Goal: Information Seeking & Learning: Learn about a topic

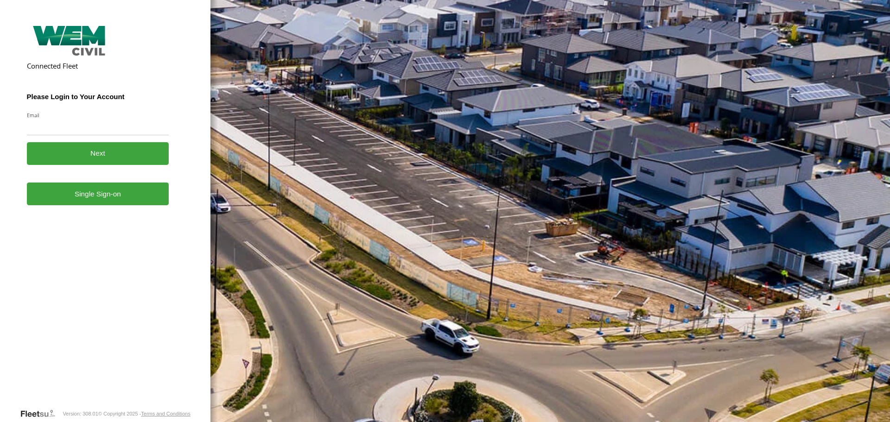
click at [94, 205] on link "Single Sign-on" at bounding box center [98, 194] width 142 height 23
click at [95, 197] on link "Single Sign-on" at bounding box center [98, 194] width 142 height 23
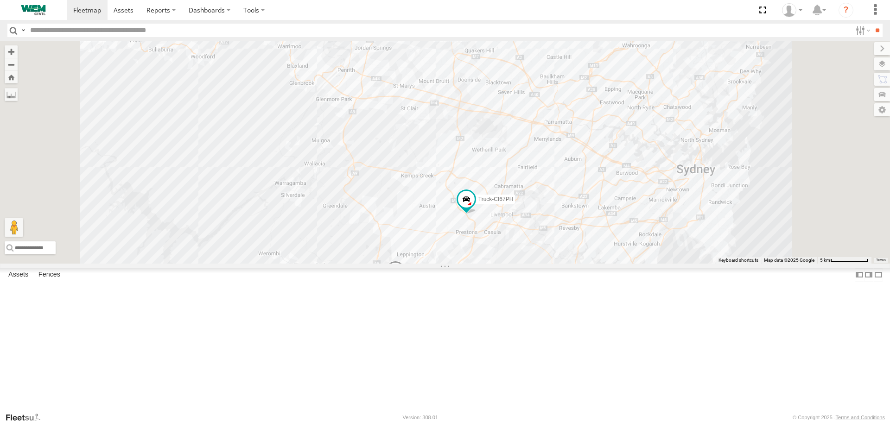
click at [0, 0] on div "Car-YJX59R" at bounding box center [0, 0] width 0 height 0
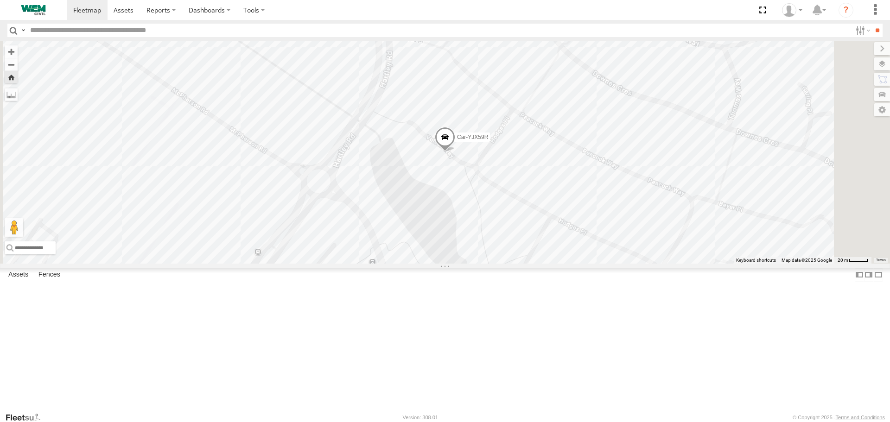
click at [455, 152] on span at bounding box center [445, 139] width 20 height 25
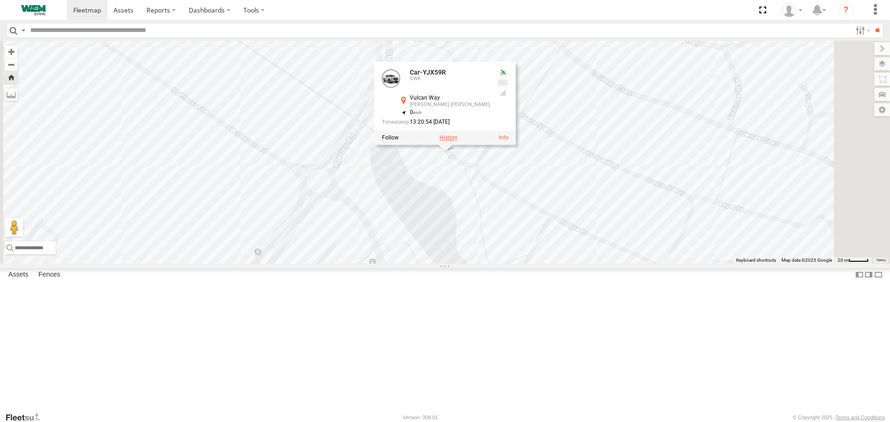
click at [458, 141] on label at bounding box center [448, 138] width 18 height 6
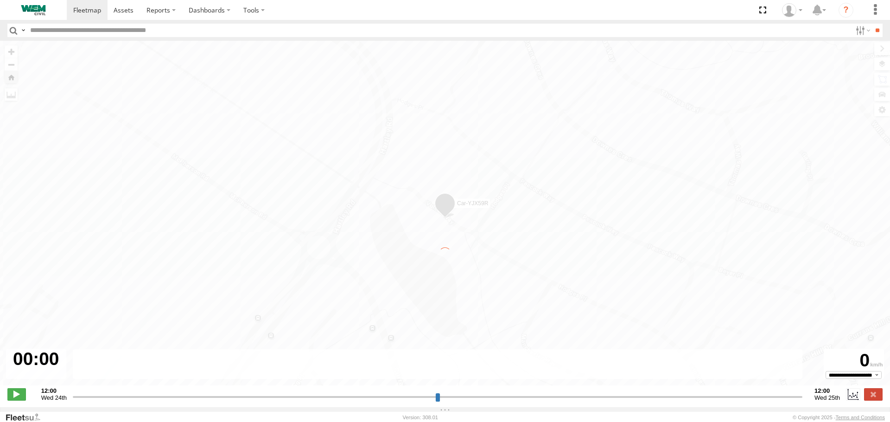
type input "**********"
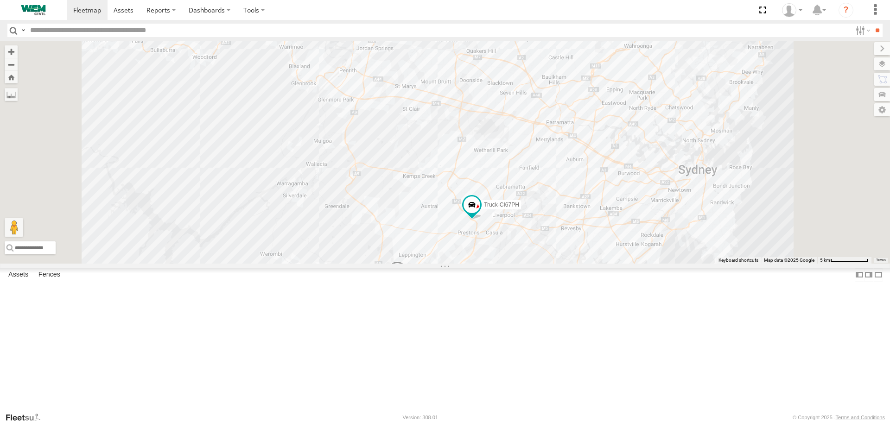
click at [0, 0] on div "Car-CK52EJ" at bounding box center [0, 0] width 0 height 0
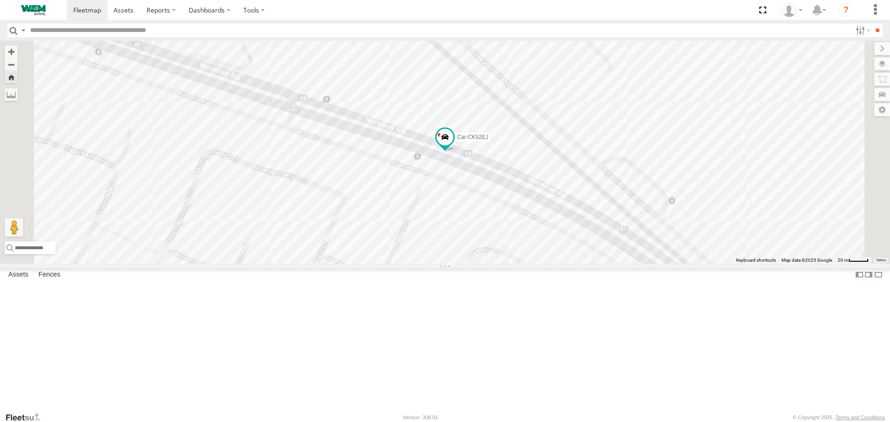
click at [0, 0] on div "Car-CK52EJ" at bounding box center [0, 0] width 0 height 0
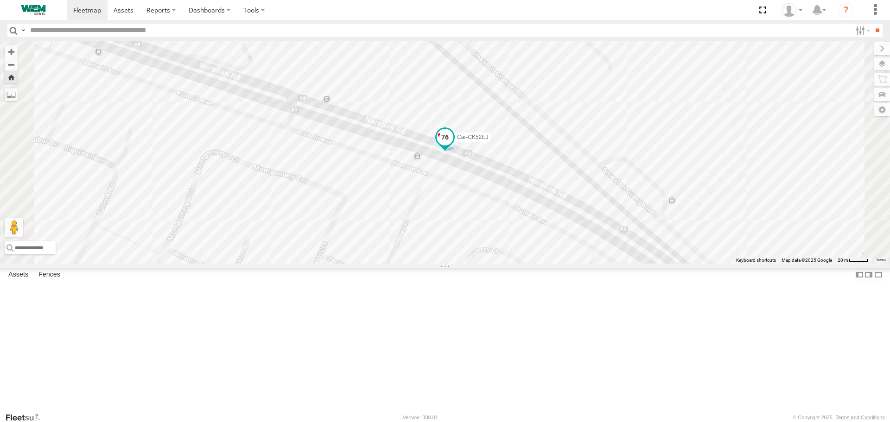
click at [453, 146] on span at bounding box center [445, 137] width 17 height 17
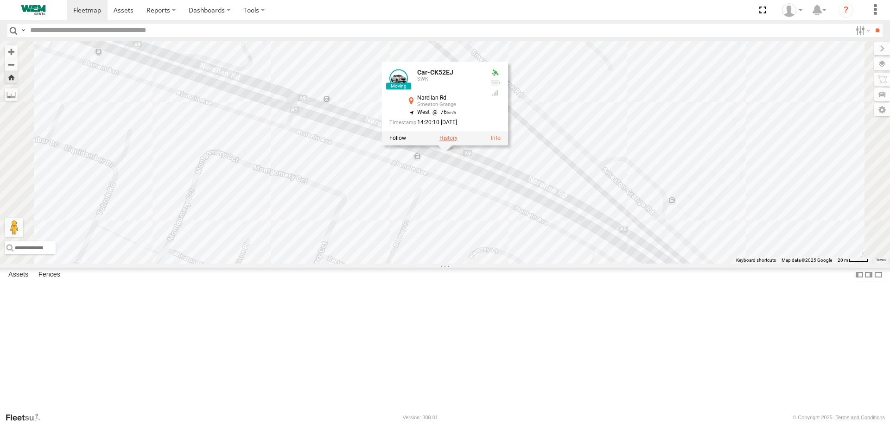
click at [458, 142] on label at bounding box center [448, 138] width 18 height 6
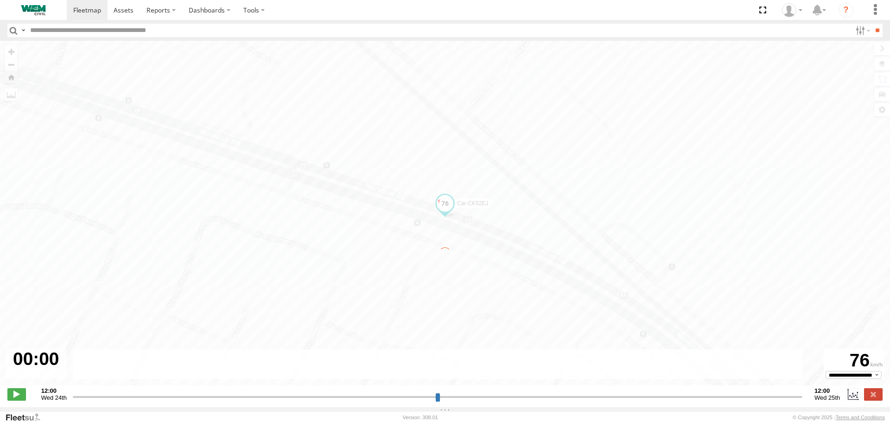
type input "**********"
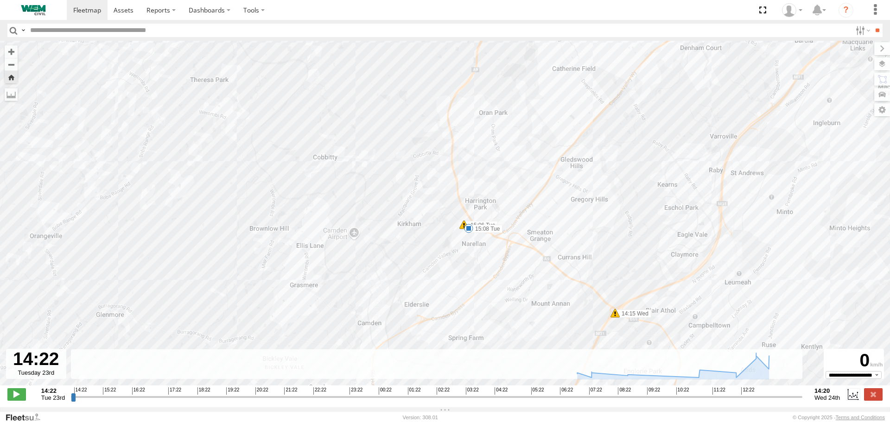
drag, startPoint x: 306, startPoint y: 275, endPoint x: 302, endPoint y: 127, distance: 147.9
click at [302, 127] on div "Car-CK52EJ 15:06 Tue 15:08 Tue 06:03 Wed 11:06 Wed 14:15 Wed 14:48 Tue 14:48 Tu…" at bounding box center [445, 218] width 890 height 355
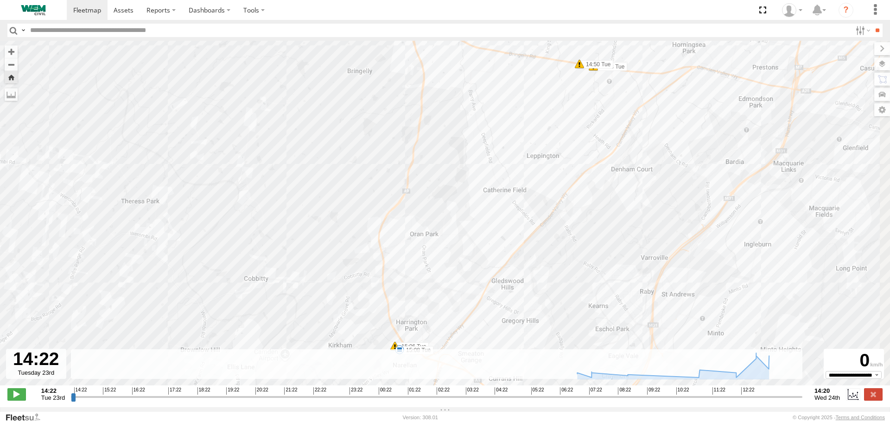
drag, startPoint x: 536, startPoint y: 132, endPoint x: 450, endPoint y: 282, distance: 172.8
click at [450, 281] on div "Car-CK52EJ 15:06 Tue 15:08 Tue 06:03 Wed 11:06 Wed 14:15 Wed 14:48 Tue 14:48 Tu…" at bounding box center [445, 218] width 890 height 355
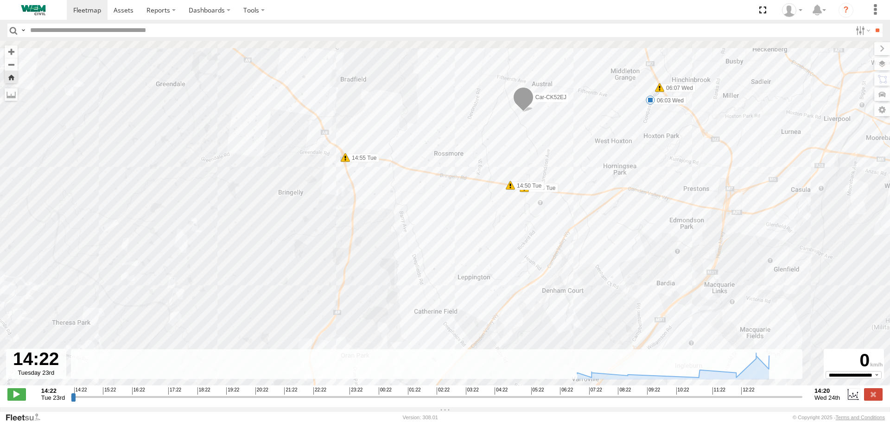
drag, startPoint x: 494, startPoint y: 174, endPoint x: 444, endPoint y: 273, distance: 110.3
click at [444, 273] on div "Car-CK52EJ 15:06 Tue 15:08 Tue 06:03 Wed 11:06 Wed 14:15 Wed 14:48 Tue 14:48 Tu…" at bounding box center [445, 218] width 890 height 355
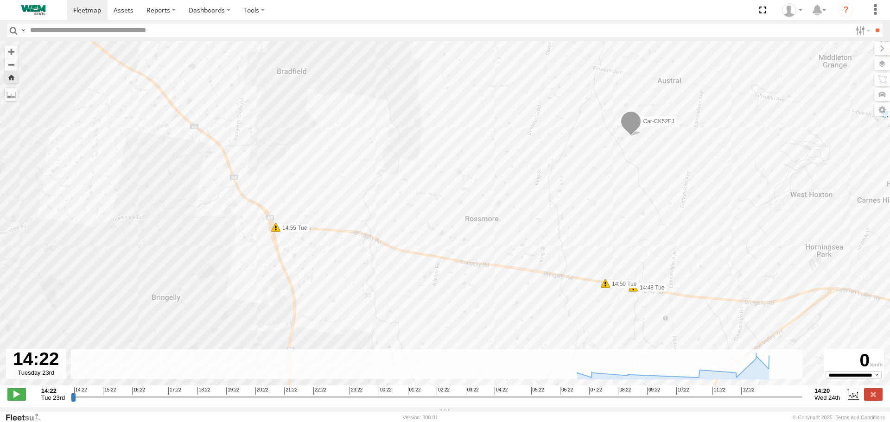
drag, startPoint x: 356, startPoint y: 172, endPoint x: 362, endPoint y: 253, distance: 80.9
click at [326, 267] on div "Car-CK52EJ 15:06 Tue 15:08 Tue 06:03 Wed 11:06 Wed 14:15 Wed 14:48 Tue 14:48 Tu…" at bounding box center [445, 218] width 890 height 355
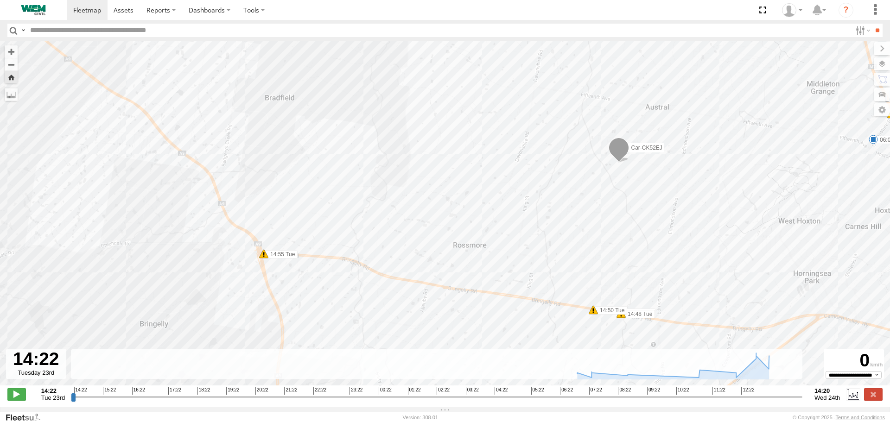
drag, startPoint x: 689, startPoint y: 164, endPoint x: 662, endPoint y: 189, distance: 37.1
click at [670, 191] on div "Car-CK52EJ 15:06 Tue 15:08 Tue 06:03 Wed 11:06 Wed 14:15 Wed 14:48 Tue 14:48 Tu…" at bounding box center [445, 218] width 890 height 355
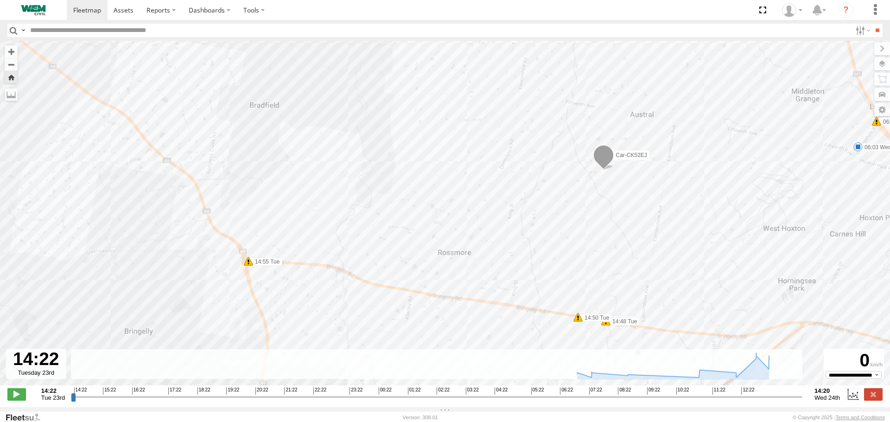
click at [604, 159] on span at bounding box center [603, 157] width 20 height 25
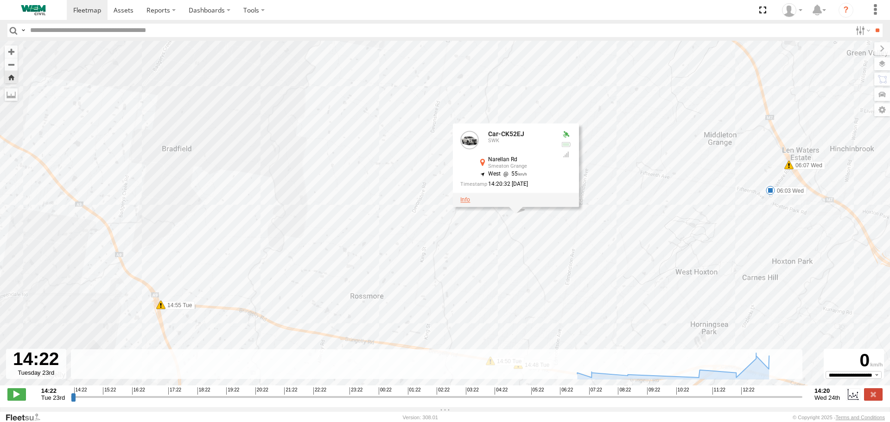
click at [467, 202] on link at bounding box center [465, 200] width 10 height 6
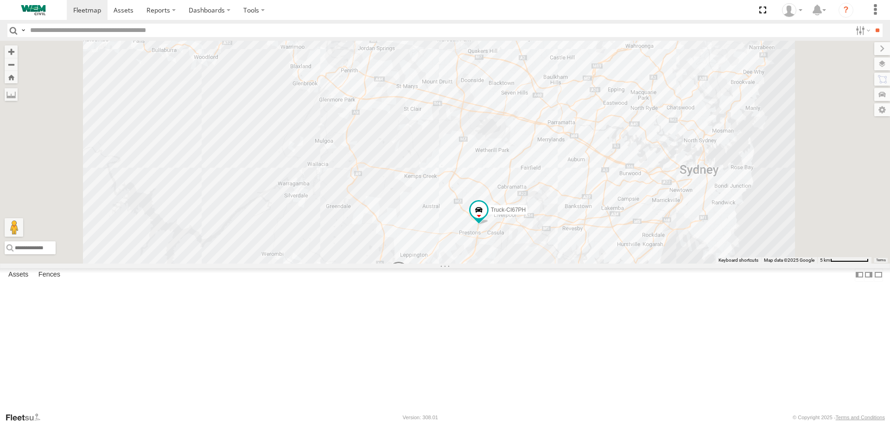
click at [0, 0] on div "Car-CK52EJ" at bounding box center [0, 0] width 0 height 0
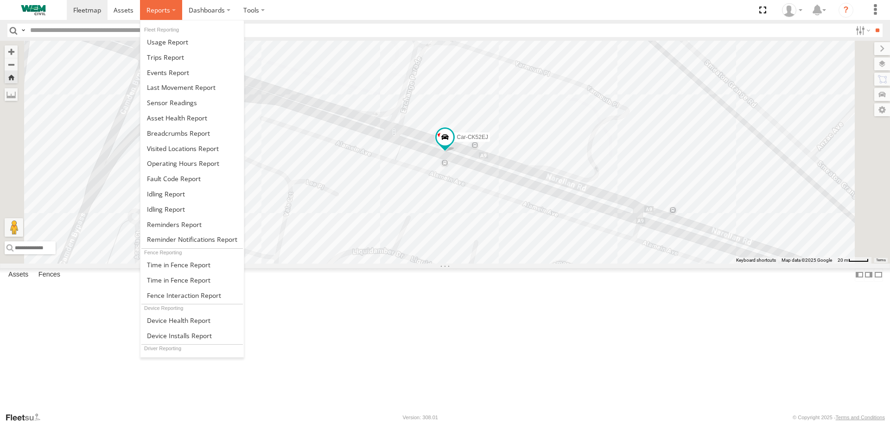
click at [150, 13] on span at bounding box center [158, 10] width 24 height 9
click at [169, 136] on span at bounding box center [178, 133] width 63 height 9
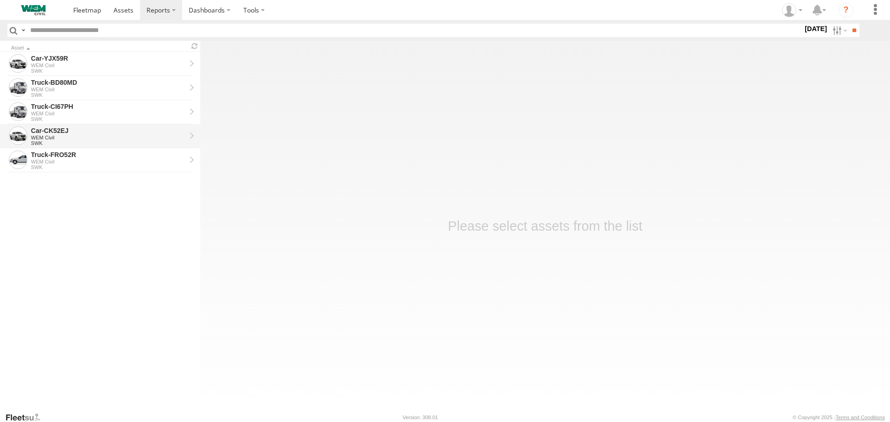
click at [52, 134] on div "Car-CK52EJ" at bounding box center [108, 131] width 155 height 8
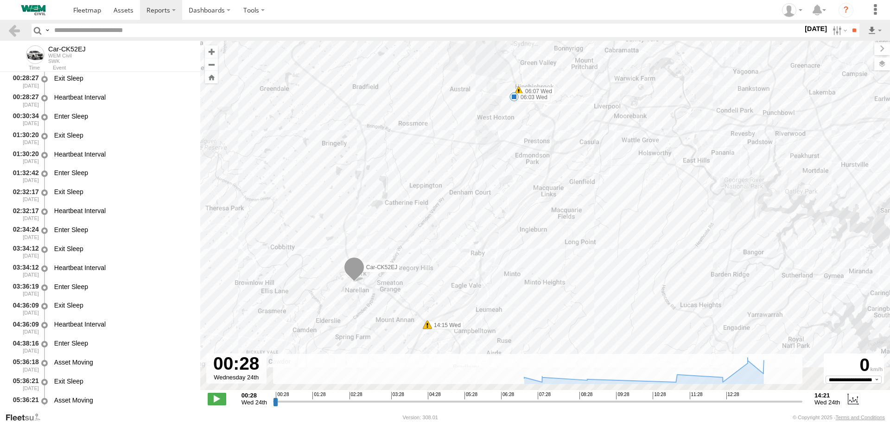
drag, startPoint x: 537, startPoint y: 264, endPoint x: 585, endPoint y: 179, distance: 98.0
click at [585, 179] on div "Car-CK52EJ 06:03 Wed 06:07 Wed 11:06 Wed 14:15 Wed" at bounding box center [545, 220] width 690 height 359
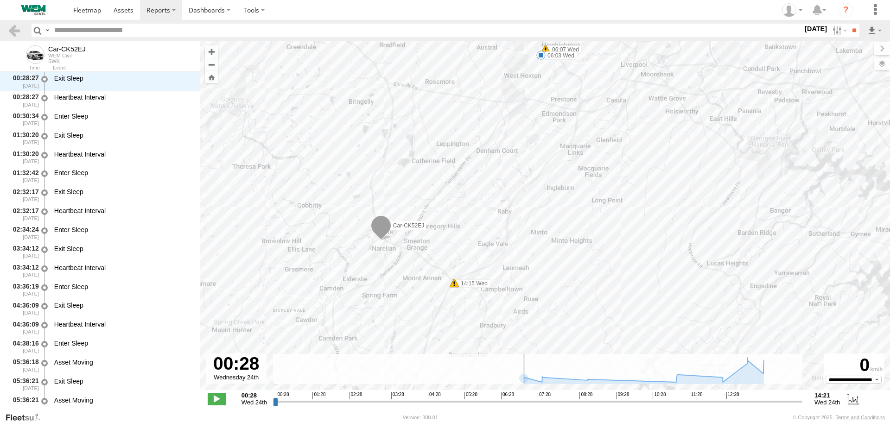
drag, startPoint x: 276, startPoint y: 403, endPoint x: 267, endPoint y: 405, distance: 9.5
click at [273, 405] on input "range" at bounding box center [537, 401] width 529 height 9
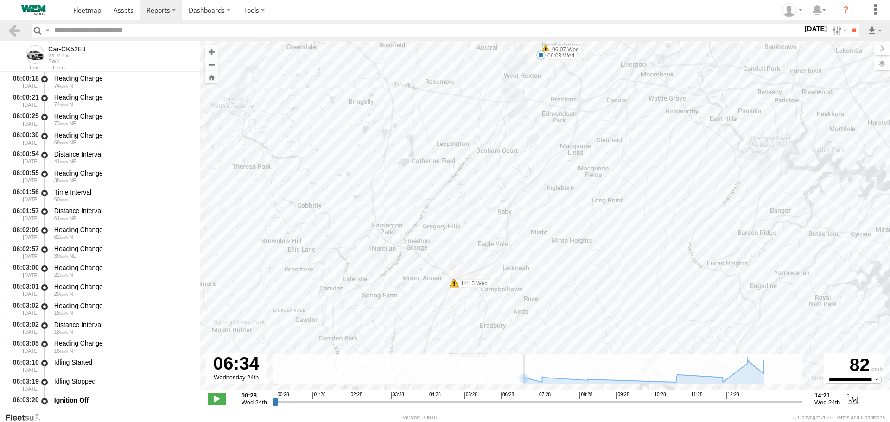
scroll to position [3469, 0]
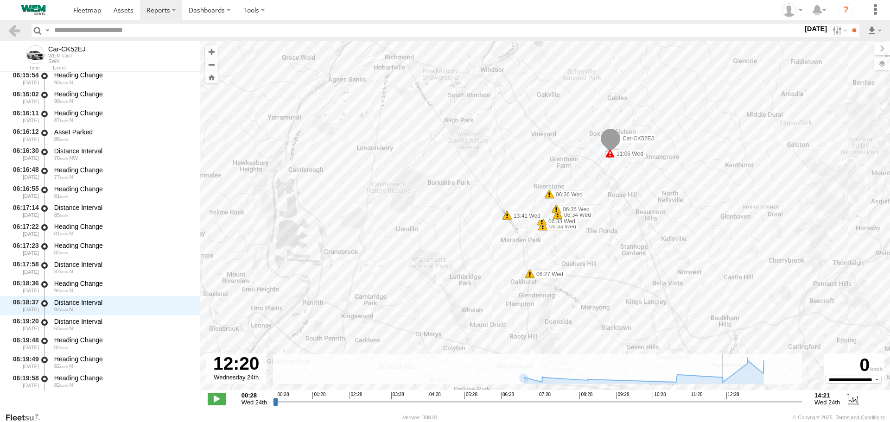
drag, startPoint x: 273, startPoint y: 405, endPoint x: 724, endPoint y: 407, distance: 450.6
click at [724, 406] on input "range" at bounding box center [537, 401] width 529 height 9
click at [216, 399] on span at bounding box center [217, 399] width 19 height 12
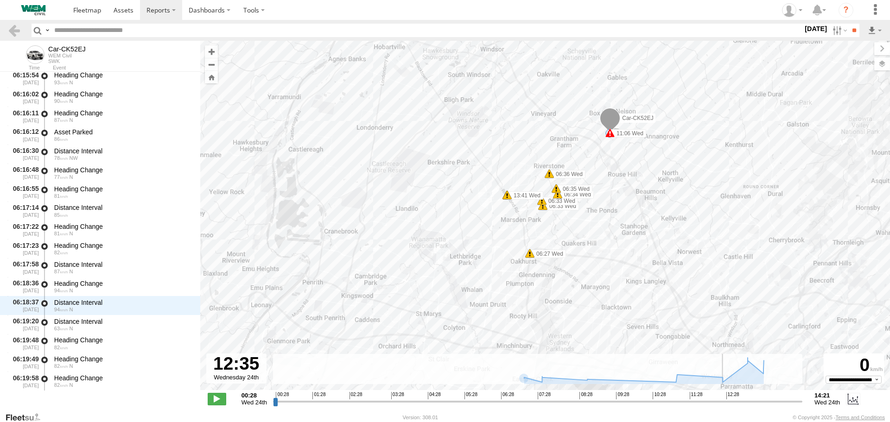
drag, startPoint x: 591, startPoint y: 299, endPoint x: 591, endPoint y: 269, distance: 30.1
click at [591, 270] on div "Car-CK52EJ 06:03 Wed 06:07 Wed 11:06 Wed 14:15 Wed 7 06:27 Wed 06:33 Wed 06:33 …" at bounding box center [545, 220] width 690 height 359
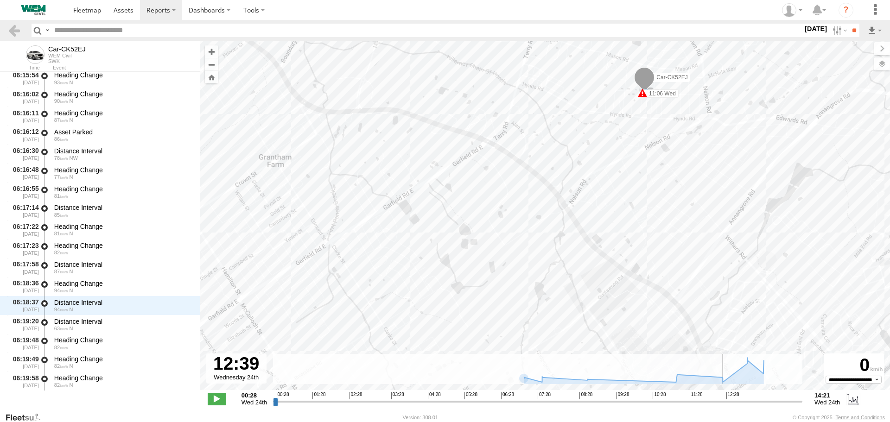
drag, startPoint x: 524, startPoint y: 242, endPoint x: 661, endPoint y: 129, distance: 177.4
click at [661, 129] on div "Car-CK52EJ 06:03 Wed 06:07 Wed 11:06 Wed 14:15 Wed 06:27 Wed 06:33 Wed 06:33 We…" at bounding box center [545, 220] width 690 height 359
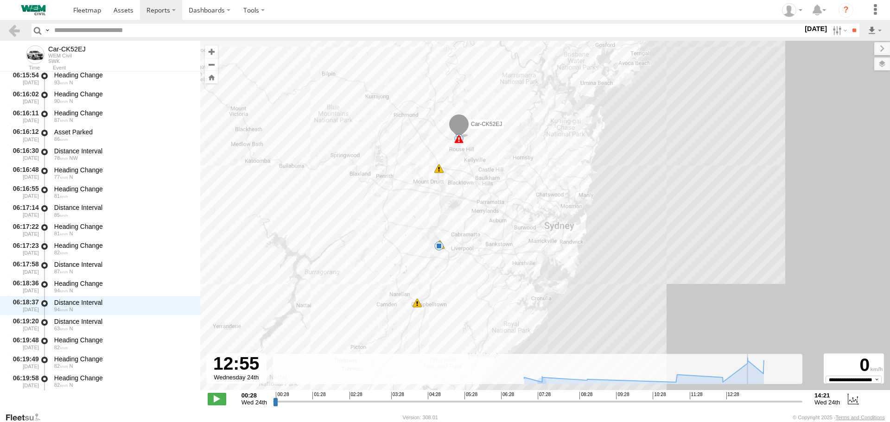
drag, startPoint x: 417, startPoint y: 312, endPoint x: 510, endPoint y: 168, distance: 171.7
click at [510, 168] on div "Car-CK52EJ 06:03 Wed 06:07 Wed 11:06 Wed 14:15 Wed 7 8" at bounding box center [545, 220] width 690 height 359
click at [441, 241] on span at bounding box center [443, 240] width 9 height 9
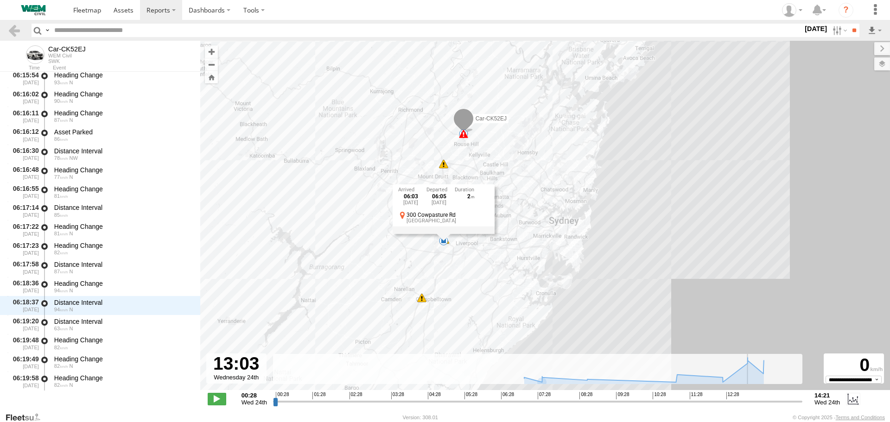
click at [422, 298] on span at bounding box center [421, 297] width 9 height 9
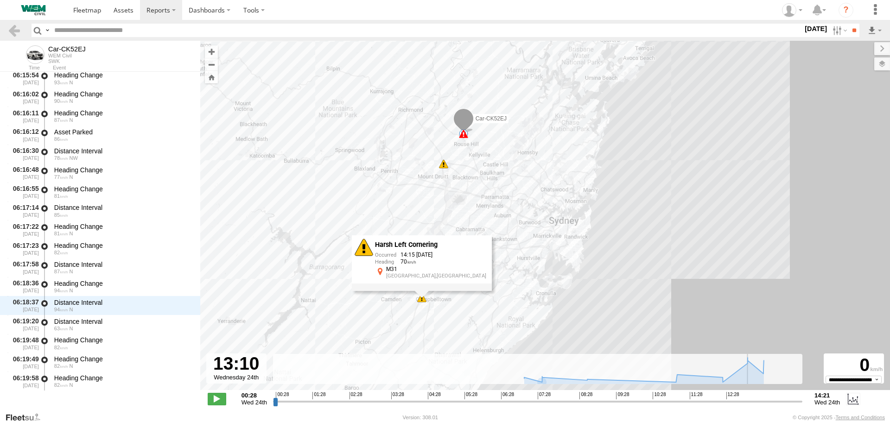
click at [422, 291] on div "Harsh Left Cornering 14:15 [DATE] 70 M31 [GEOGRAPHIC_DATA],[GEOGRAPHIC_DATA]" at bounding box center [422, 263] width 140 height 56
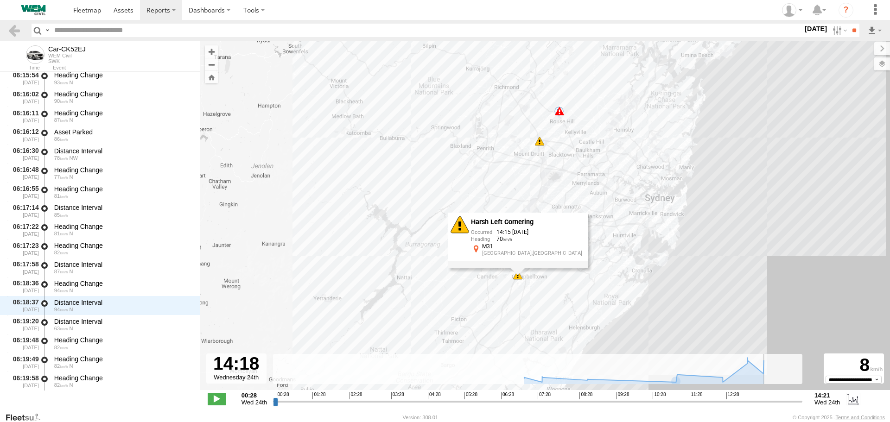
click at [581, 248] on div "Car-CK52EJ 06:03 Wed 06:07 Wed 11:06 Wed 14:15 Wed 7 8 Harsh Left Cornering 14:…" at bounding box center [545, 220] width 690 height 359
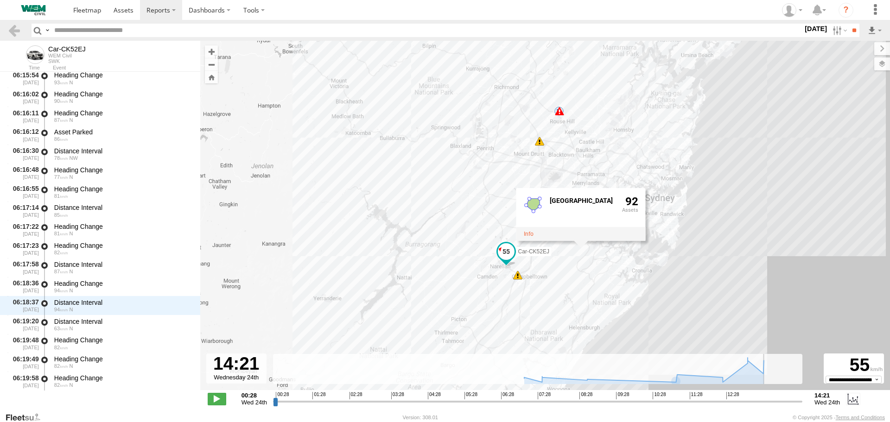
type input "**********"
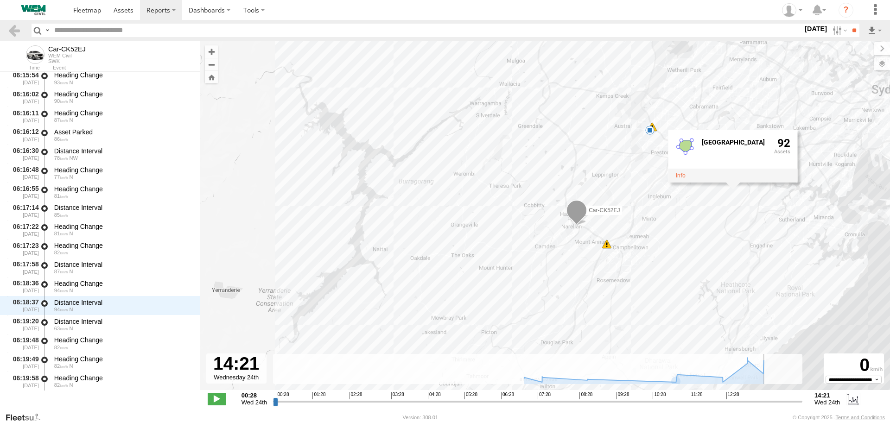
drag, startPoint x: 700, startPoint y: 144, endPoint x: 681, endPoint y: 210, distance: 68.6
click at [681, 210] on div "Car-CK52EJ 06:03 Wed 06:07 Wed 11:06 Wed 14:15 Wed [GEOGRAPHIC_DATA] 92" at bounding box center [545, 220] width 690 height 359
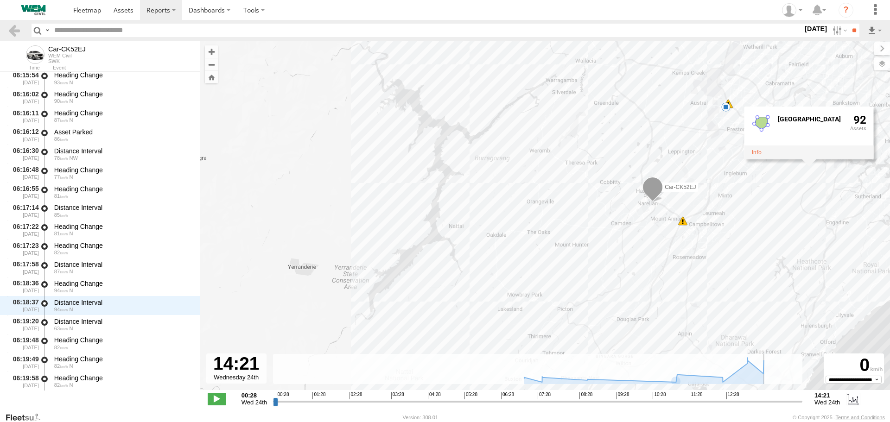
drag, startPoint x: 622, startPoint y: 191, endPoint x: 626, endPoint y: 137, distance: 54.4
click at [626, 137] on div "Car-CK52EJ 06:03 Wed 06:07 Wed 11:06 Wed 14:15 Wed [GEOGRAPHIC_DATA] 92" at bounding box center [545, 220] width 690 height 359
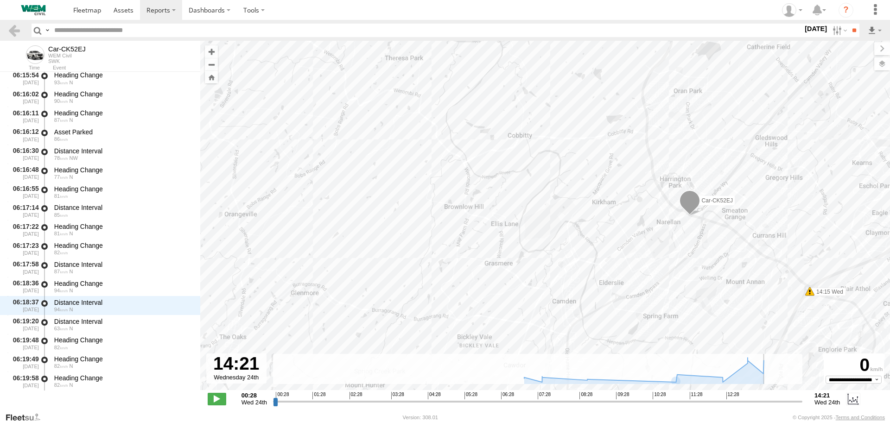
drag, startPoint x: 663, startPoint y: 171, endPoint x: 500, endPoint y: 142, distance: 165.2
click at [500, 142] on div "Car-CK52EJ 06:03 Wed 06:07 Wed 11:06 Wed 14:15 Wed [GEOGRAPHIC_DATA] 92" at bounding box center [545, 220] width 690 height 359
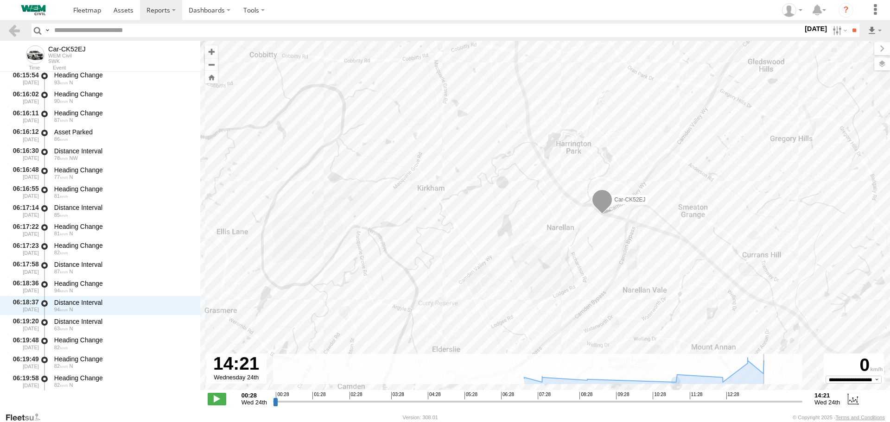
drag, startPoint x: 619, startPoint y: 173, endPoint x: 456, endPoint y: 145, distance: 166.1
click at [456, 145] on div "Car-CK52EJ 06:03 Wed 06:07 Wed 11:06 Wed 14:15 Wed [GEOGRAPHIC_DATA] 92" at bounding box center [545, 220] width 690 height 359
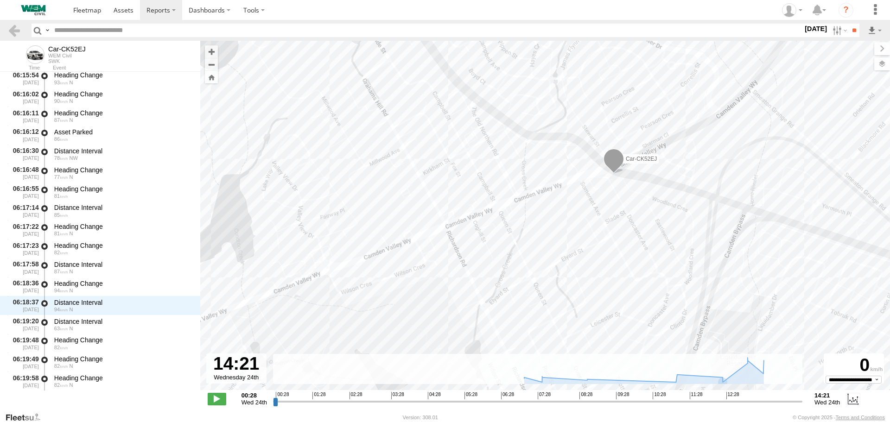
drag, startPoint x: 592, startPoint y: 145, endPoint x: 592, endPoint y: 228, distance: 83.0
click at [592, 228] on div "Car-CK52EJ 06:03 Wed 06:07 Wed 11:06 Wed 14:15 Wed [GEOGRAPHIC_DATA] 92" at bounding box center [545, 220] width 690 height 359
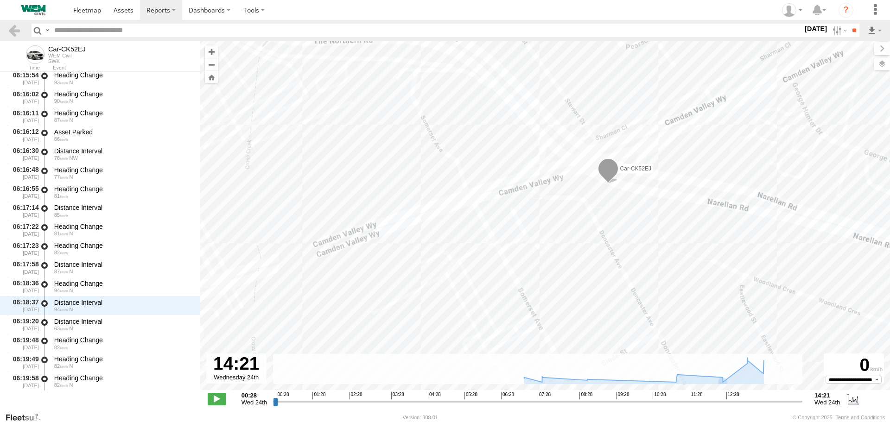
drag, startPoint x: 619, startPoint y: 161, endPoint x: 589, endPoint y: 225, distance: 70.3
click at [589, 225] on div "Car-CK52EJ 06:03 Wed 06:07 Wed 11:06 Wed 14:15 Wed [GEOGRAPHIC_DATA] 92" at bounding box center [545, 220] width 690 height 359
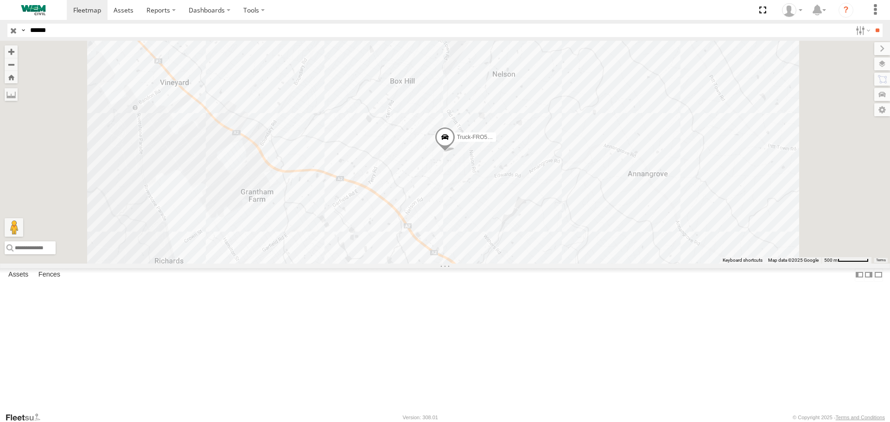
click at [10, 28] on input "button" at bounding box center [13, 30] width 12 height 13
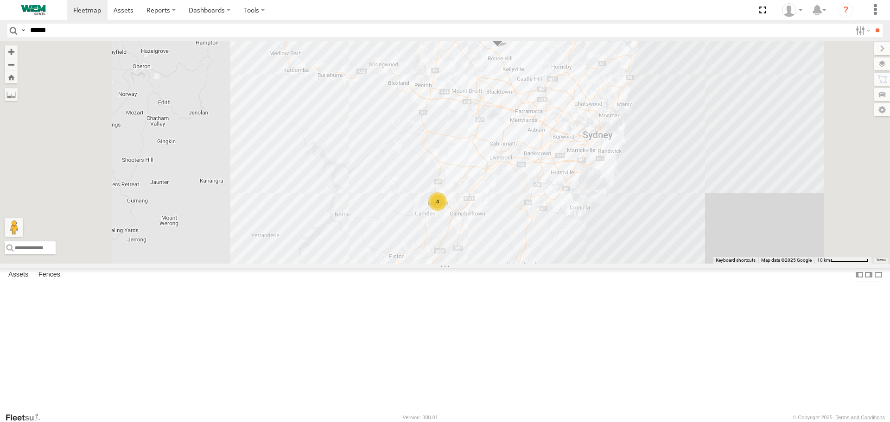
drag, startPoint x: 623, startPoint y: 141, endPoint x: 623, endPoint y: 151, distance: 9.7
click at [623, 151] on div "Truck-FRO52R 4" at bounding box center [445, 152] width 890 height 223
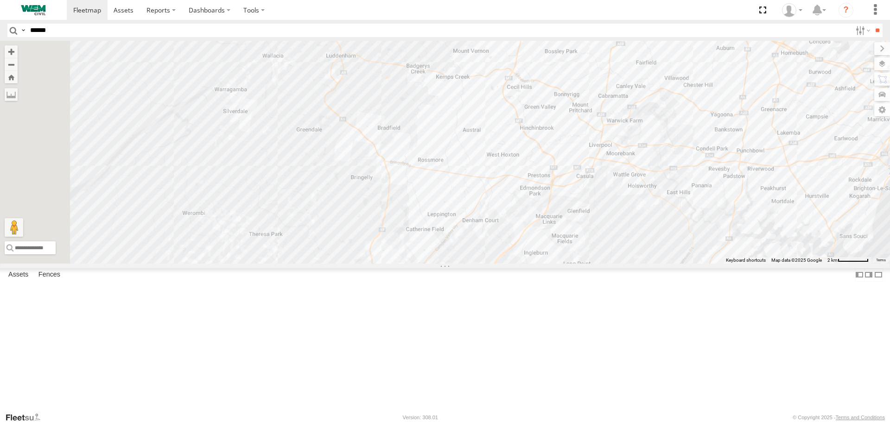
drag, startPoint x: 547, startPoint y: 210, endPoint x: 649, endPoint y: 52, distance: 187.7
click at [649, 55] on div "Truck-FRO52R" at bounding box center [445, 152] width 890 height 223
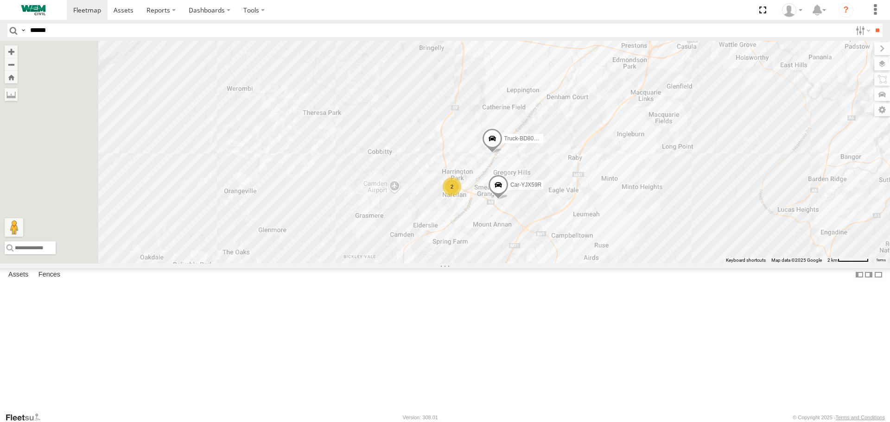
drag, startPoint x: 491, startPoint y: 244, endPoint x: 576, endPoint y: 131, distance: 140.7
click at [576, 133] on div "Truck-FRO52R 2 Car-YJX59R Truck-BD80MD" at bounding box center [445, 152] width 890 height 223
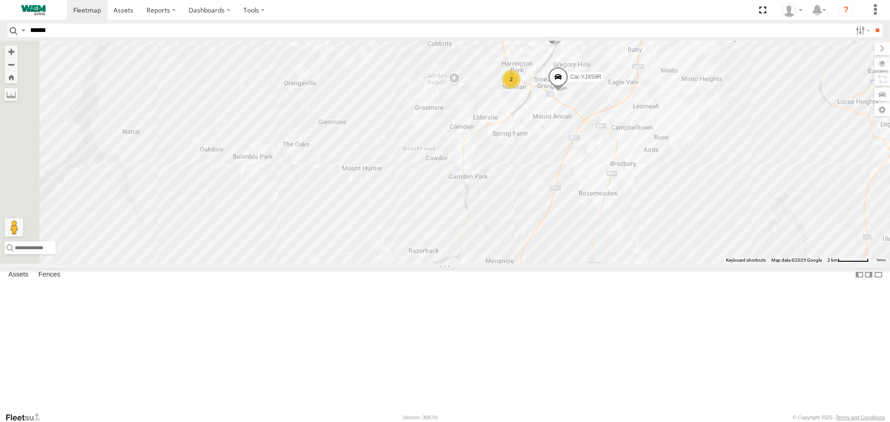
click at [562, 45] on span at bounding box center [552, 32] width 20 height 25
